Goal: Register for event/course

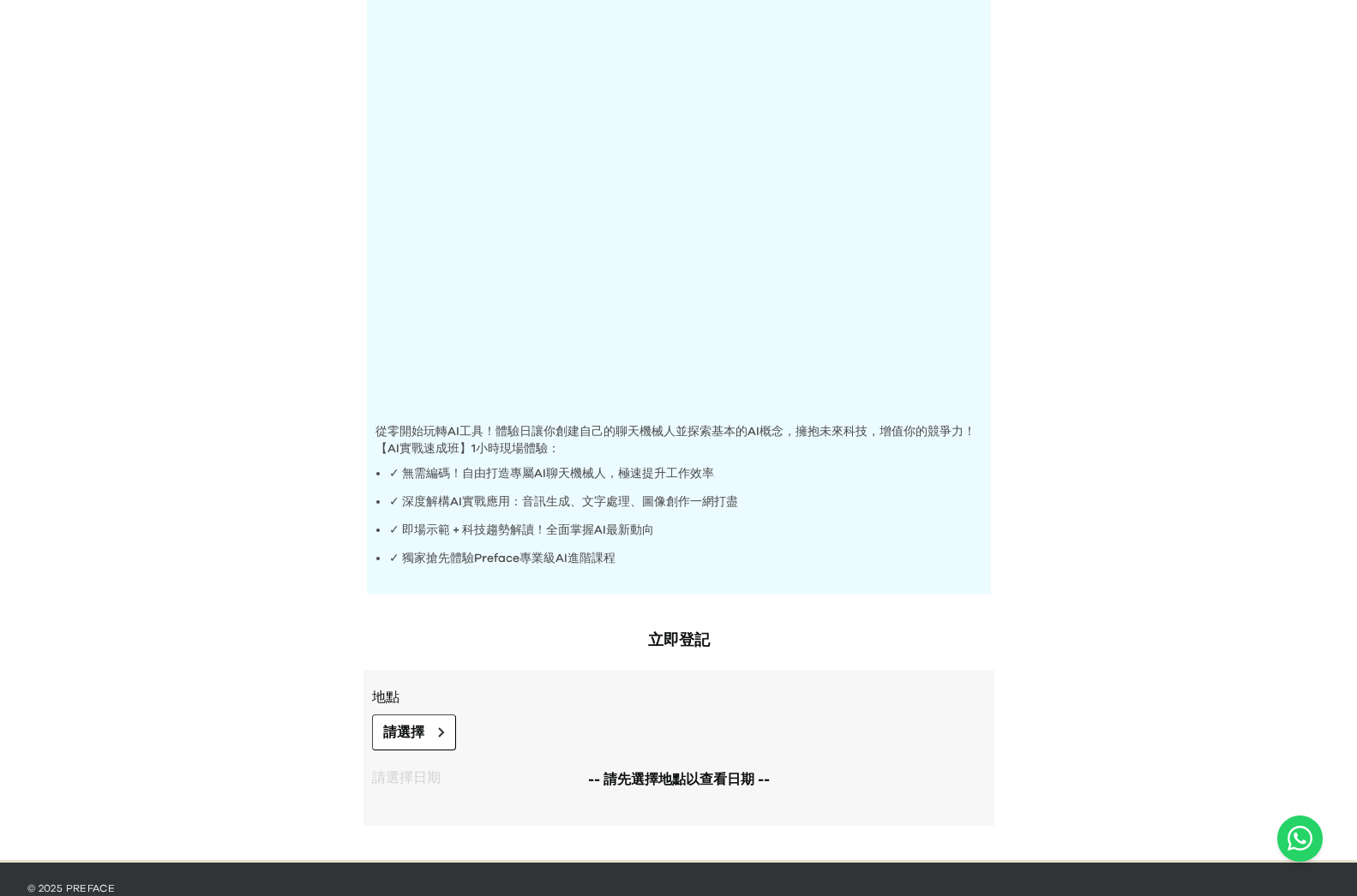
scroll to position [190, 0]
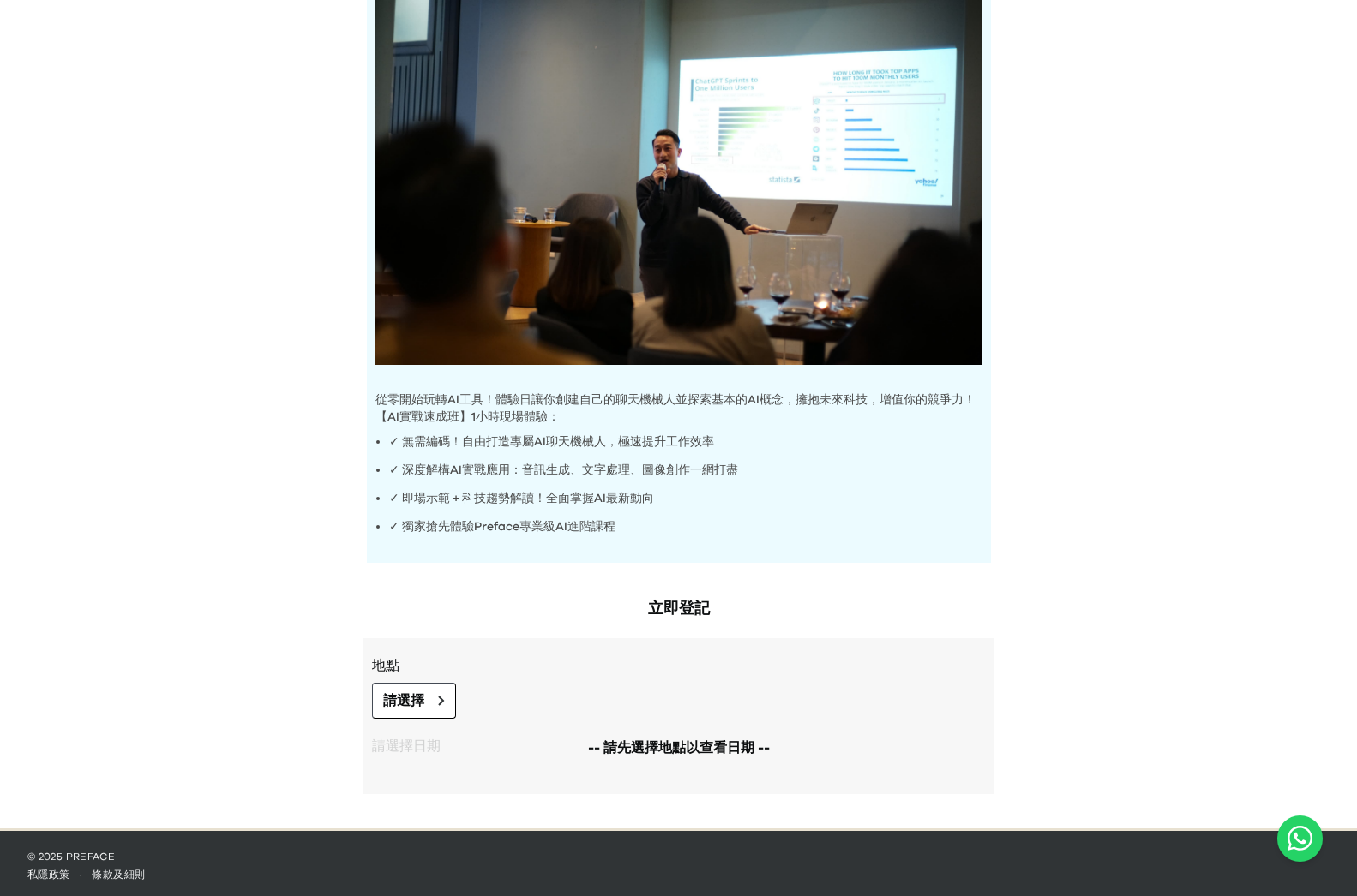
click at [446, 719] on div "-- 請先選擇地點以查看日期 --" at bounding box center [679, 748] width 614 height 59
click at [441, 696] on icon at bounding box center [440, 701] width 4 height 9
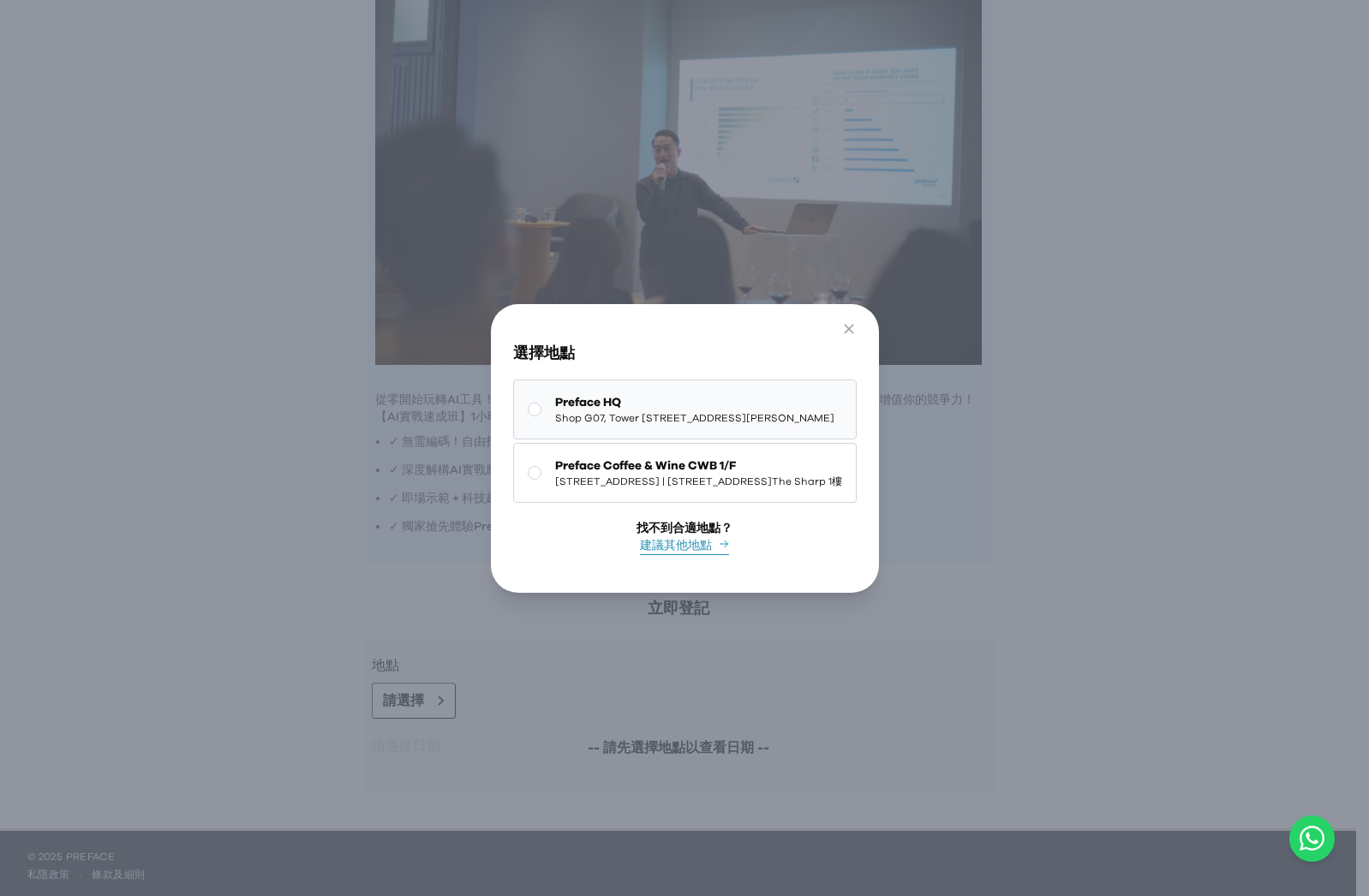
click at [641, 398] on span "Preface HQ" at bounding box center [695, 402] width 279 height 17
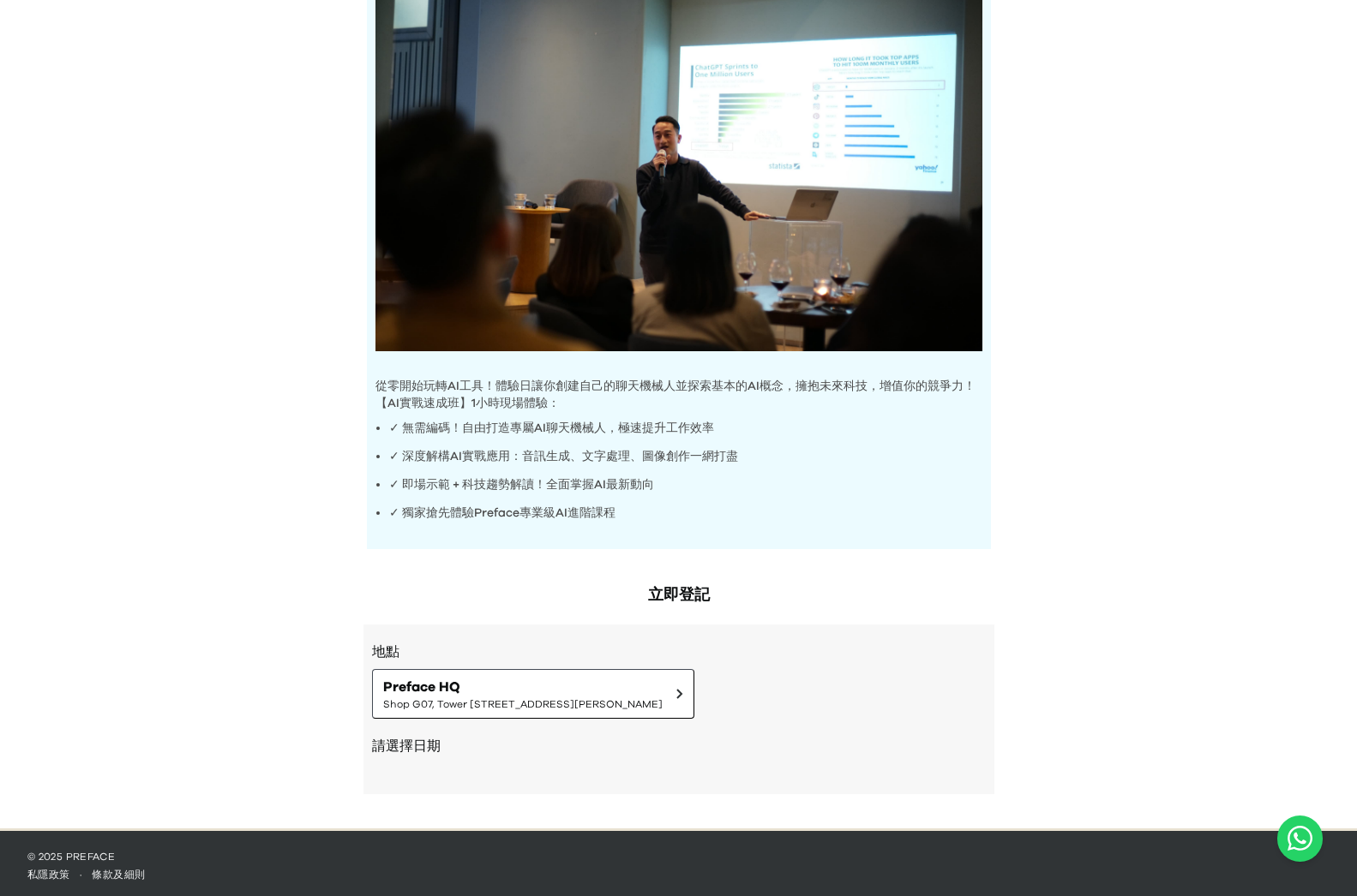
click at [1099, 514] on div "AI Experience Day 從零開始玩轉AI工具！體驗日讓你創建自己的聊天機械人並探索基本的AI概念，擁抱未來科技，增值你的競爭力！ 【AI實戰速成班…" at bounding box center [678, 312] width 1357 height 1033
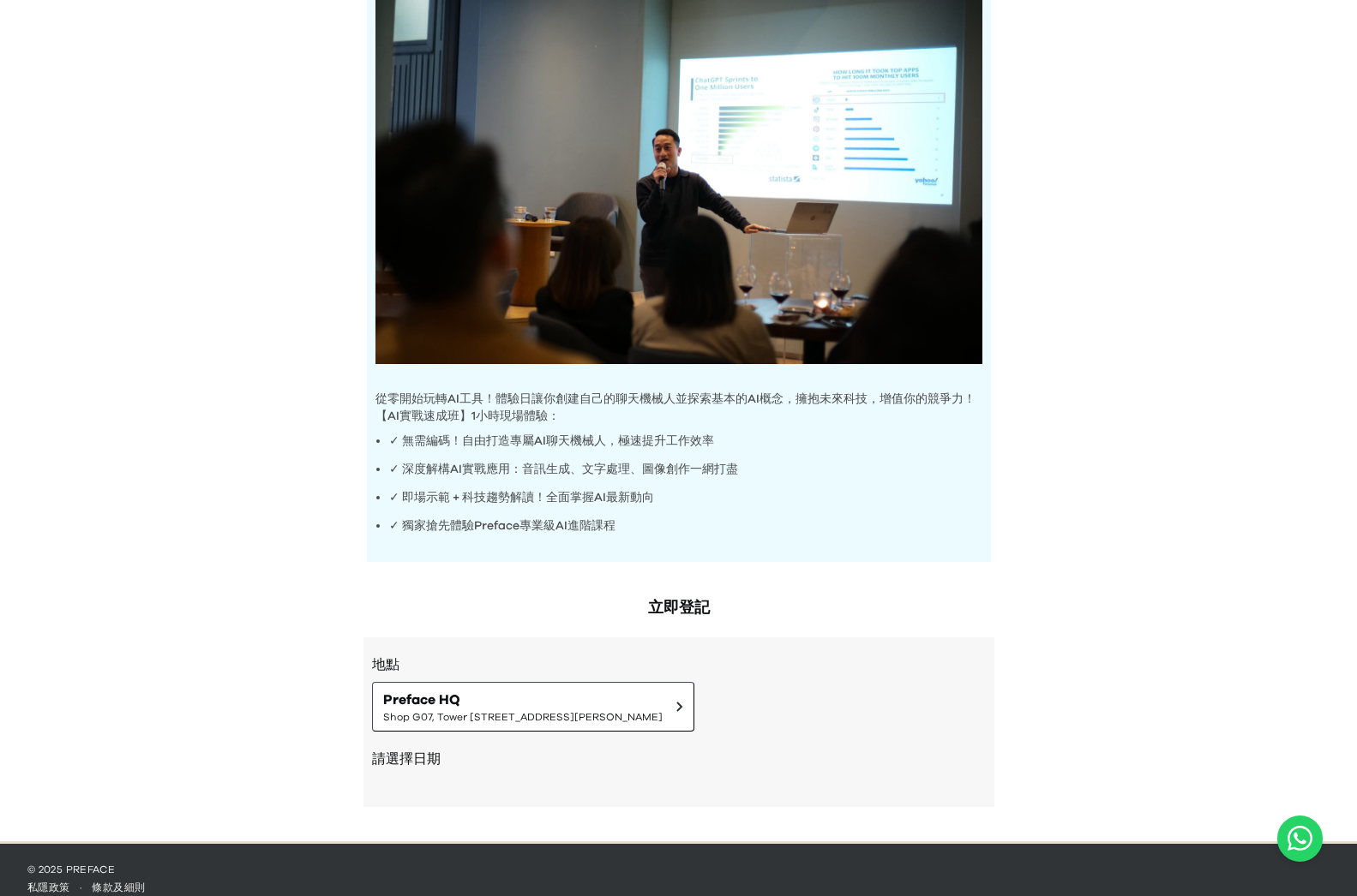
scroll to position [204, 0]
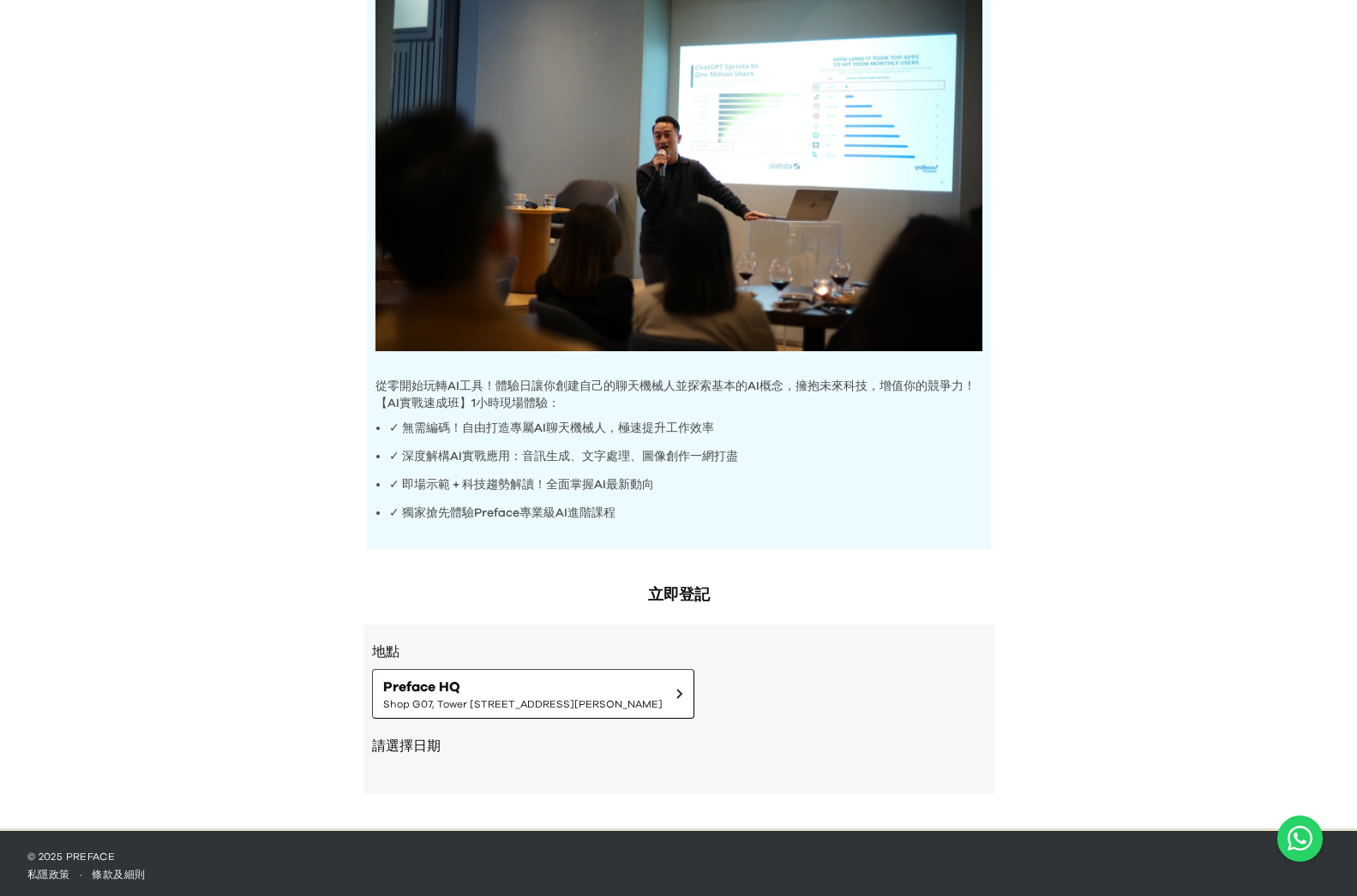
drag, startPoint x: 564, startPoint y: 774, endPoint x: 351, endPoint y: 764, distance: 213.2
click at [561, 774] on div "地點 Preface HQ Shop [GEOGRAPHIC_DATA][STREET_ADDRESS] | [STREET_ADDRESS][PERSON_…" at bounding box center [678, 709] width 631 height 169
drag, startPoint x: 347, startPoint y: 764, endPoint x: 478, endPoint y: 737, distance: 133.8
click at [369, 764] on div "AI Experience Day 從零開始玩轉AI工具！體驗日讓你創建自己的聊天機械人並探索基本的AI概念，擁抱未來科技，增值你的競爭力！ 【AI實戰速成班…" at bounding box center [678, 312] width 1357 height 1033
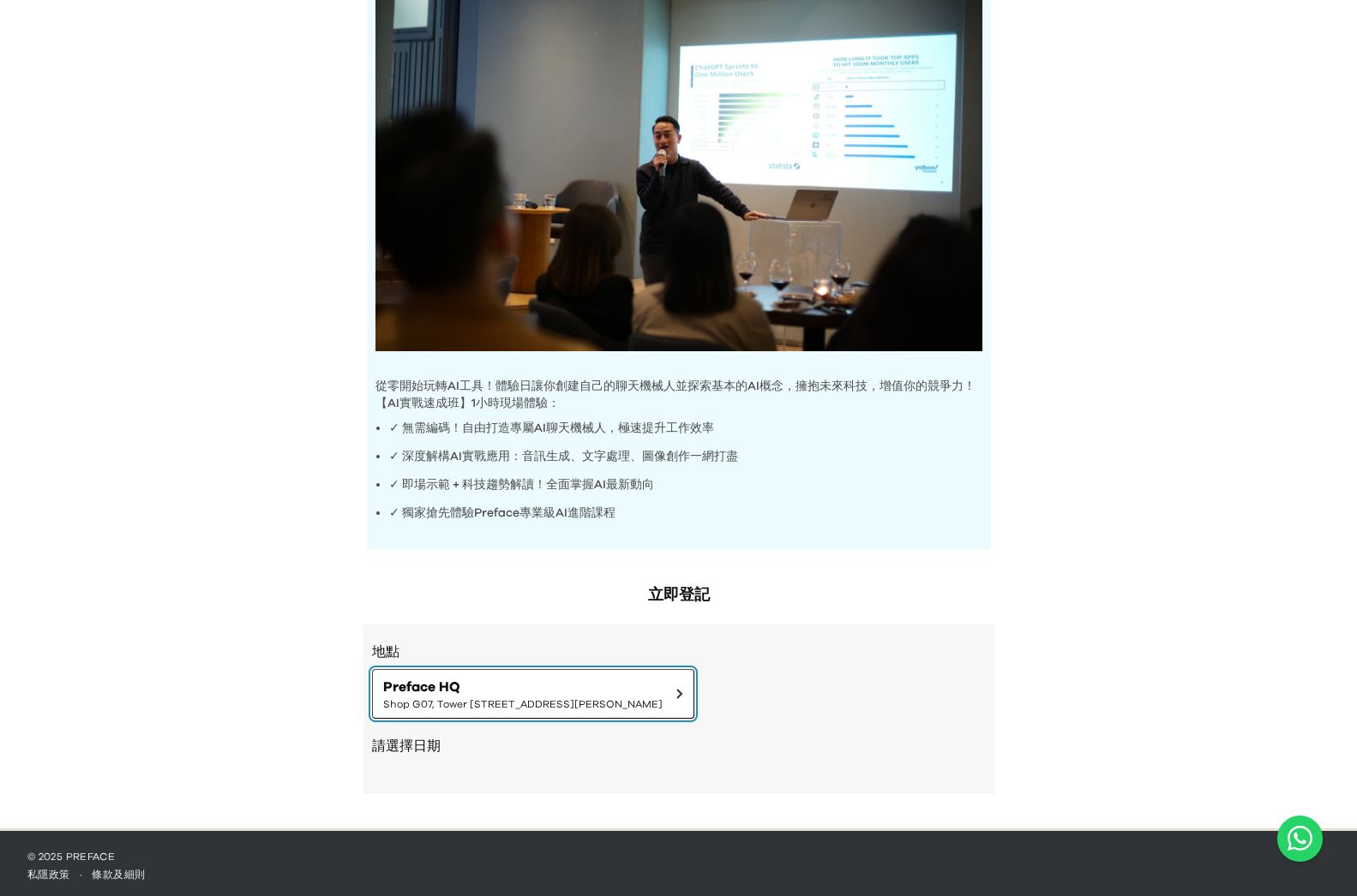
click at [518, 702] on span "Shop G07, Tower [STREET_ADDRESS][PERSON_NAME]" at bounding box center [523, 703] width 280 height 13
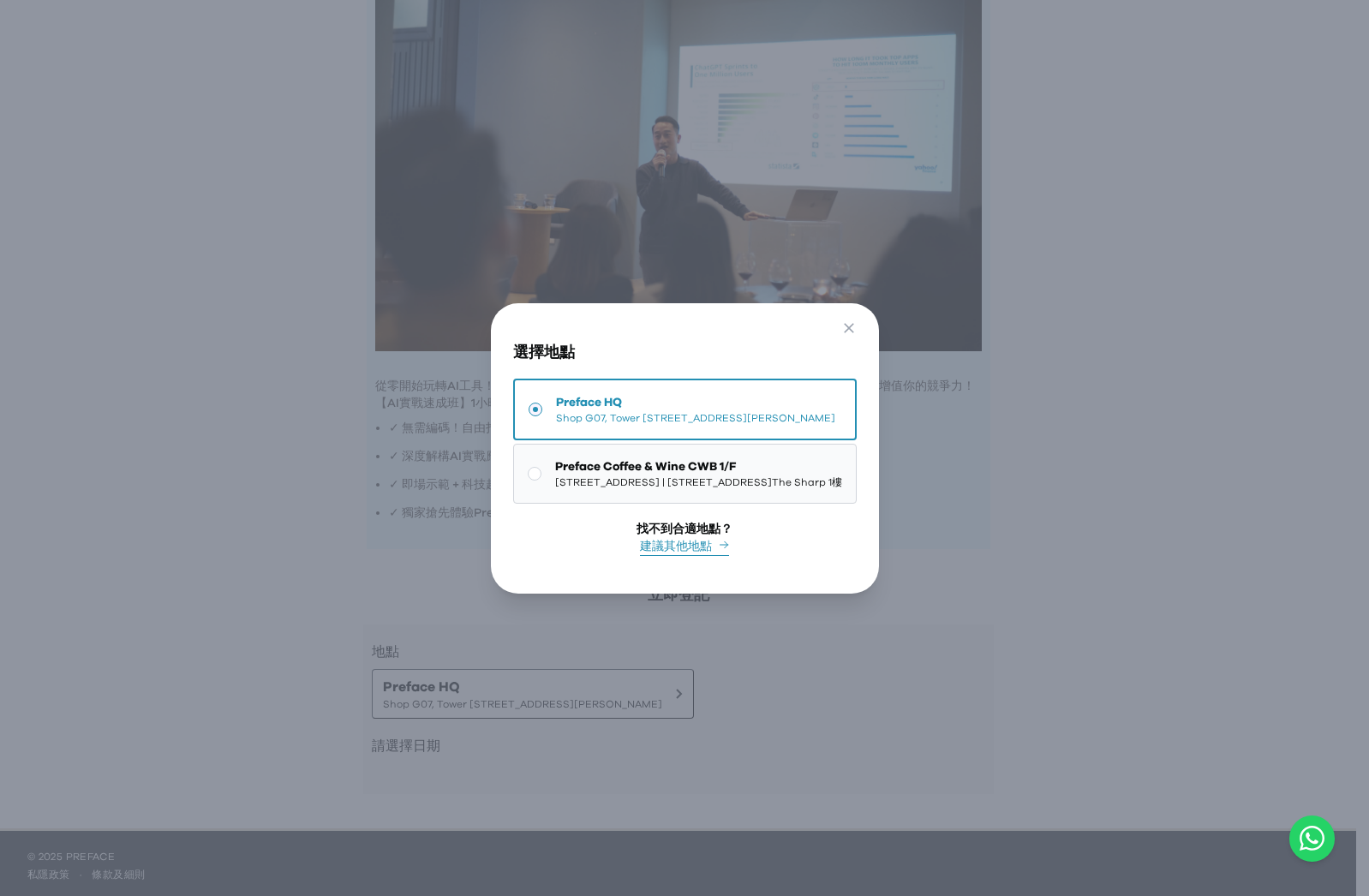
click at [555, 476] on span "[STREET_ADDRESS] | [STREET_ADDRESS]The Sharp 1樓" at bounding box center [699, 482] width 287 height 13
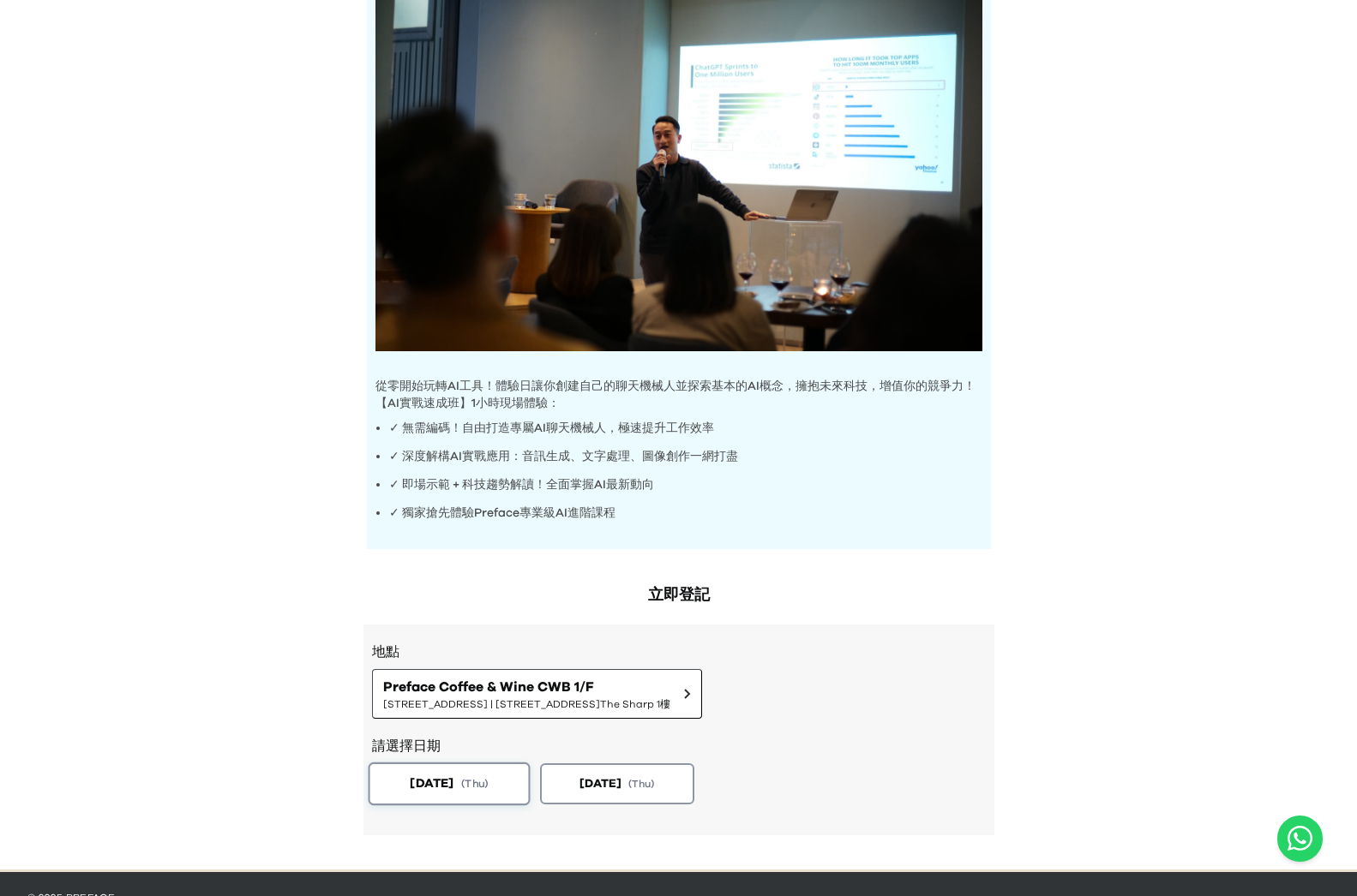
click at [454, 782] on span "[DATE]" at bounding box center [431, 783] width 43 height 18
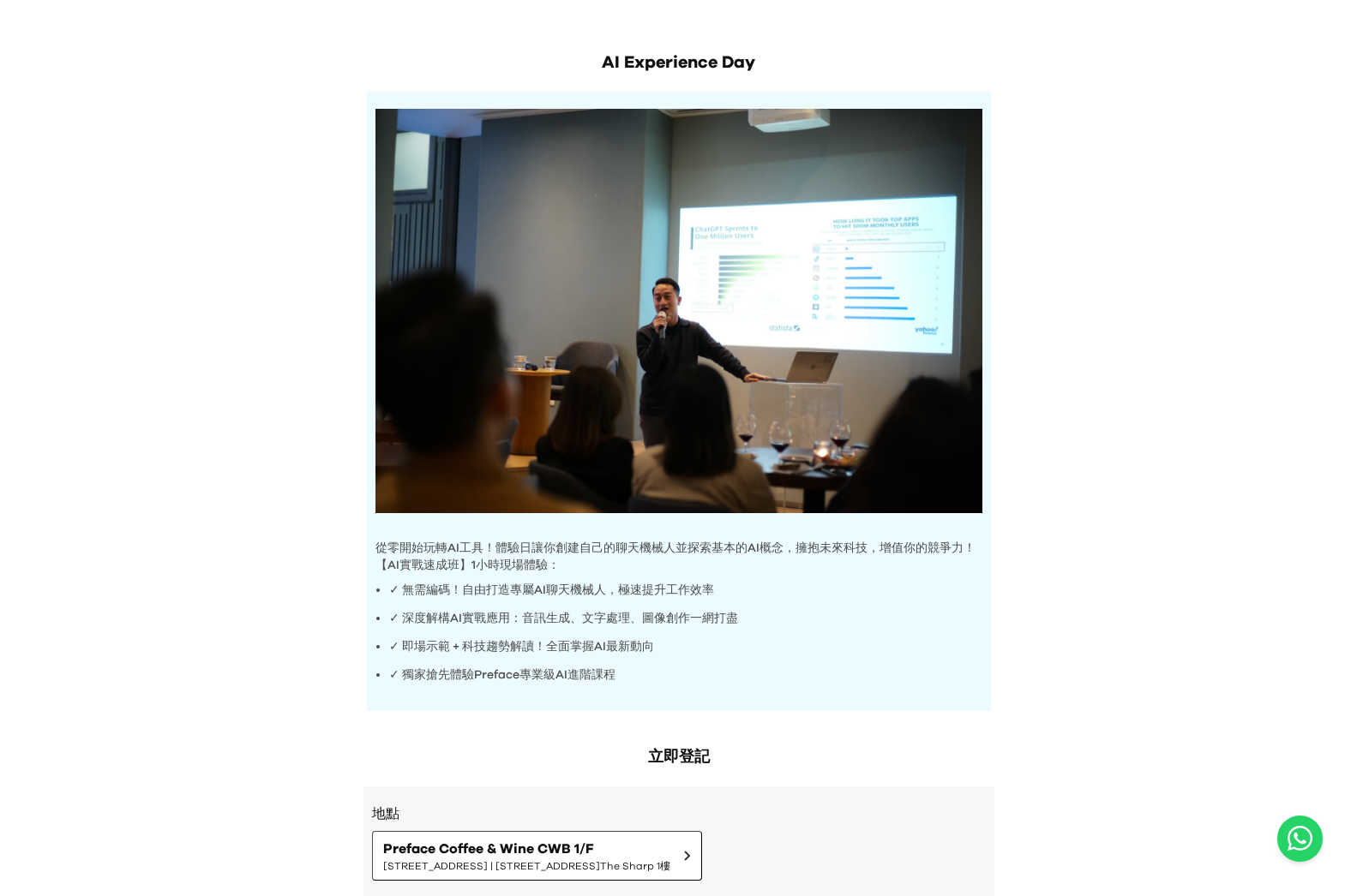
scroll to position [0, 0]
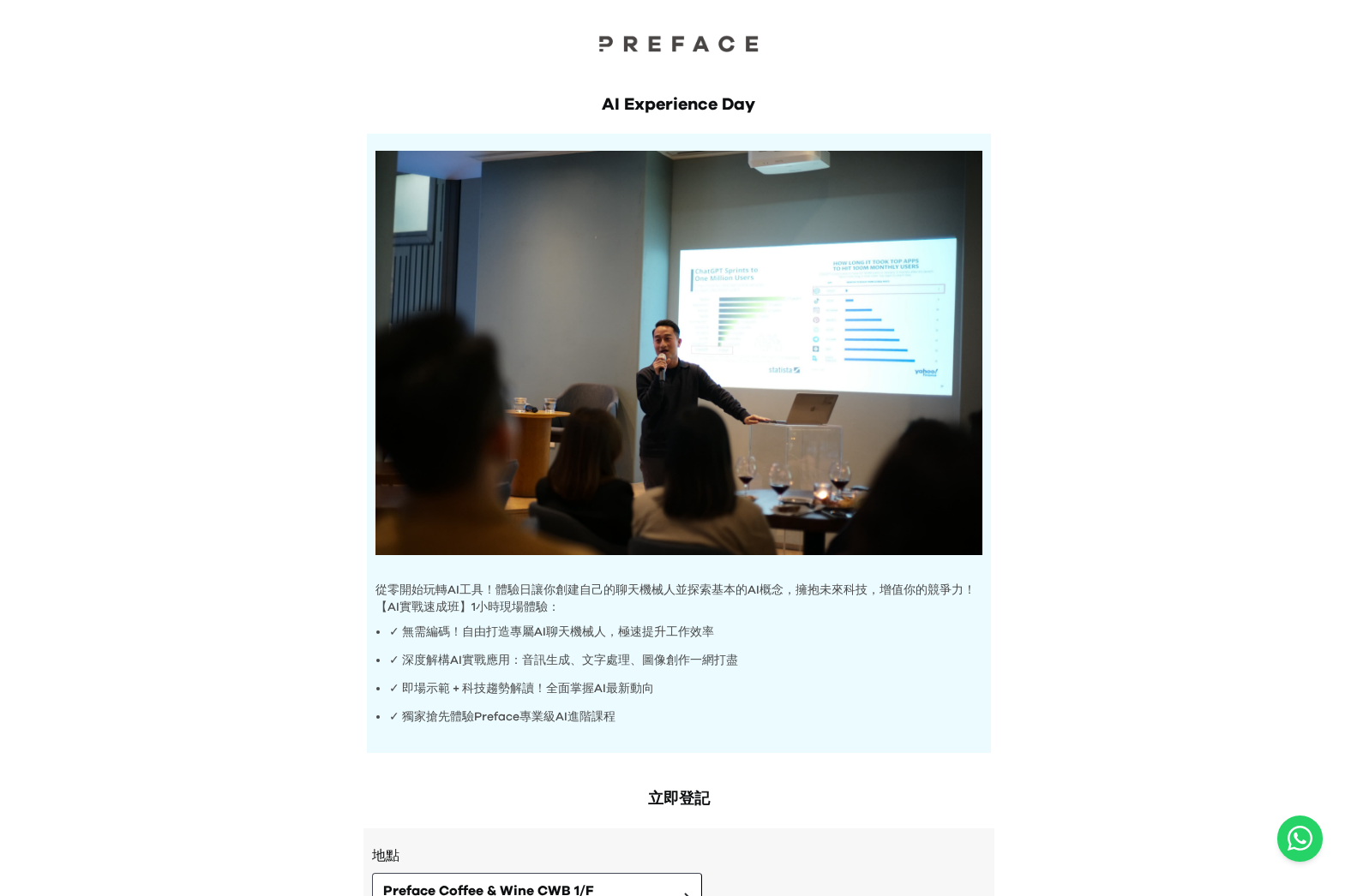
click at [626, 59] on div "AI Experience Day 從零開始玩轉AI工具！體驗日讓你創建自己的聊天機械人並探索基本的AI概念，擁抱未來科技，增值你的競爭力！ 【AI實戰速成班…" at bounding box center [679, 405] width 659 height 695
click at [628, 38] on img at bounding box center [678, 43] width 171 height 18
